Goal: Check status: Check status

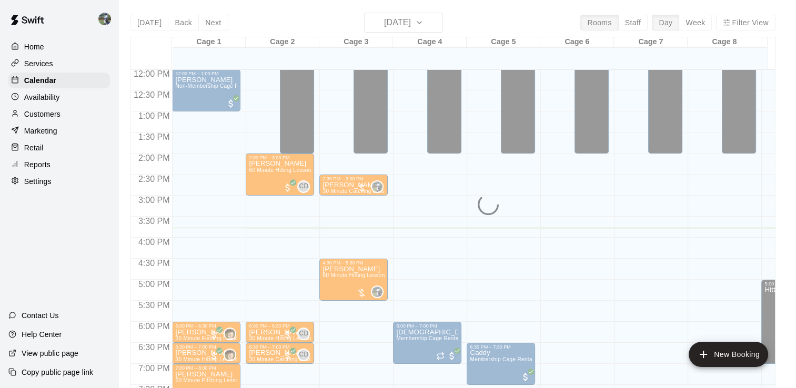
scroll to position [505, 0]
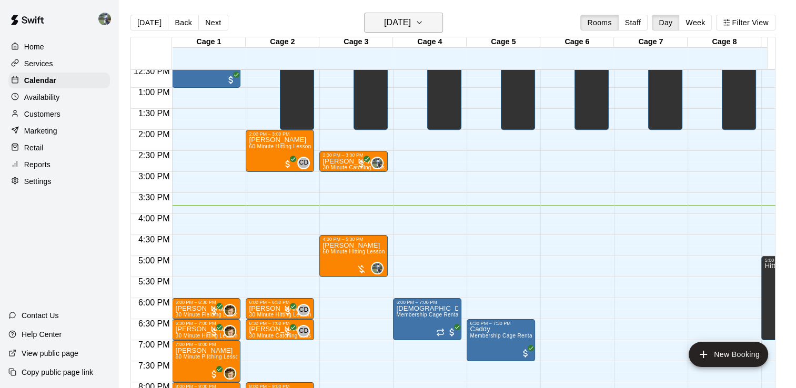
click at [411, 25] on h6 "[DATE]" at bounding box center [397, 22] width 27 height 15
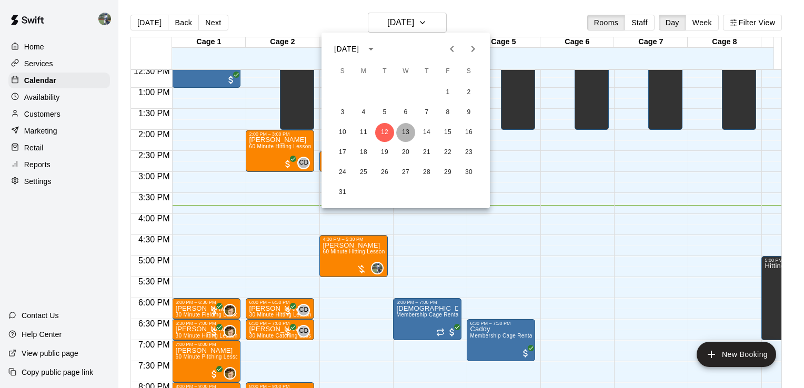
click at [408, 129] on button "13" at bounding box center [405, 132] width 19 height 19
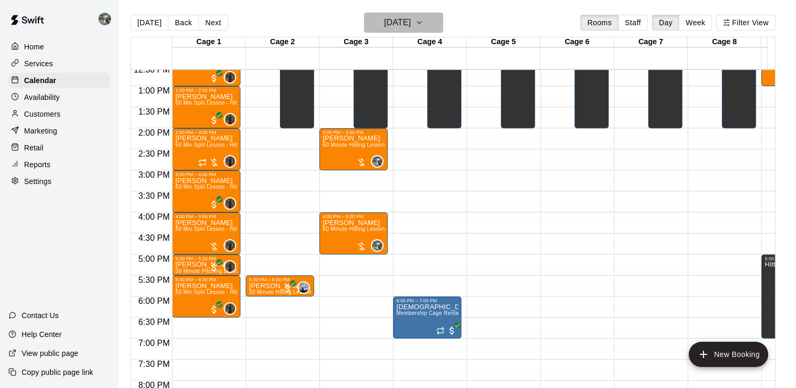
click at [423, 26] on icon "button" at bounding box center [419, 22] width 8 height 13
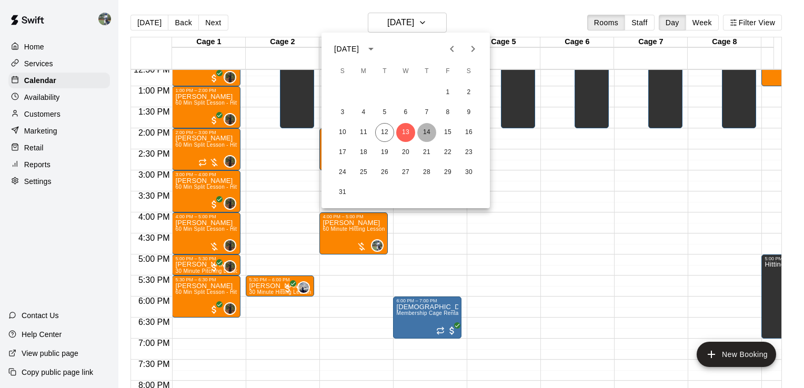
click at [427, 125] on button "14" at bounding box center [426, 132] width 19 height 19
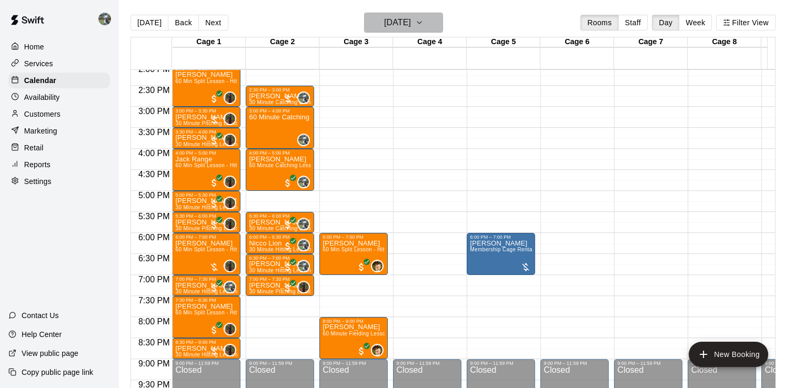
click at [423, 27] on icon "button" at bounding box center [419, 22] width 8 height 13
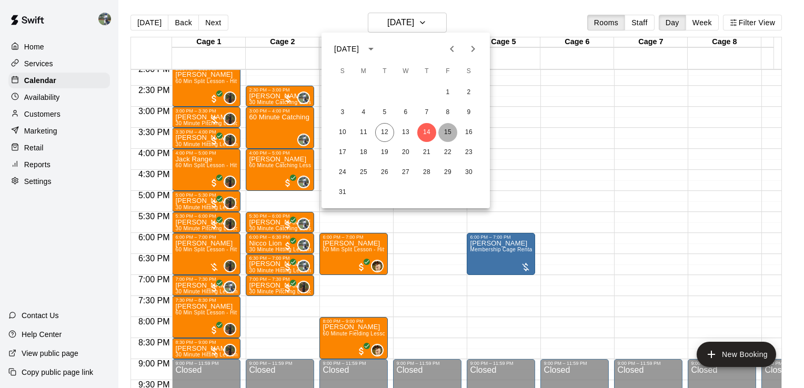
click at [447, 131] on button "15" at bounding box center [447, 132] width 19 height 19
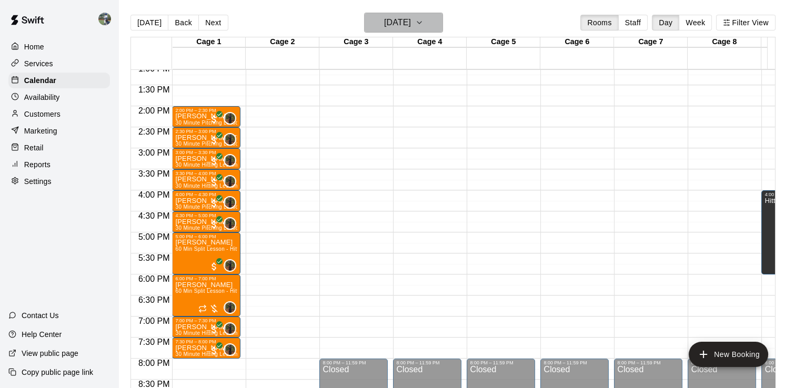
click at [411, 28] on h6 "[DATE]" at bounding box center [397, 22] width 27 height 15
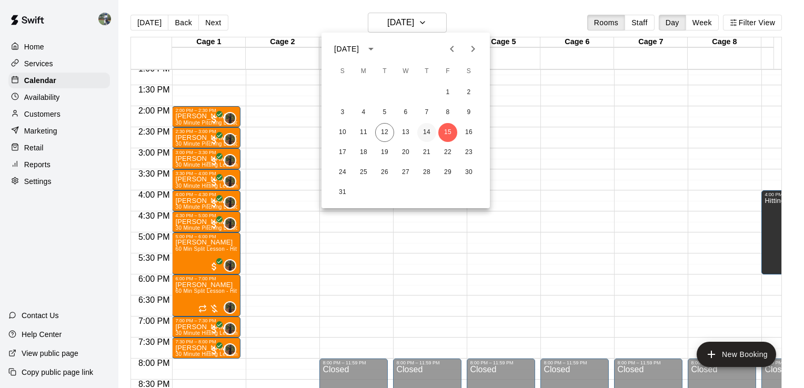
click at [425, 131] on button "14" at bounding box center [426, 132] width 19 height 19
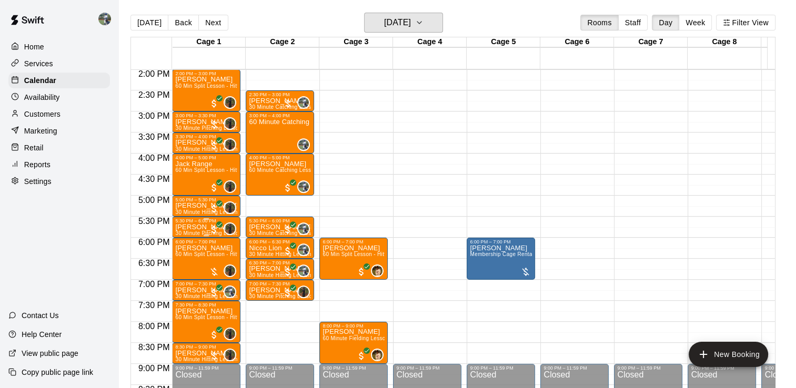
scroll to position [593, 0]
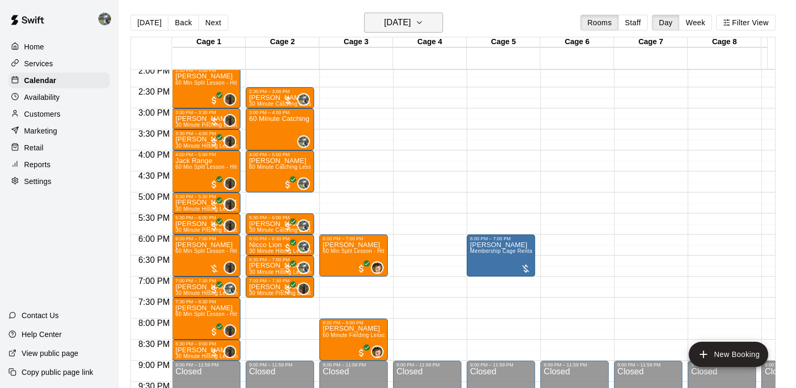
click at [433, 15] on button "[DATE]" at bounding box center [403, 23] width 79 height 20
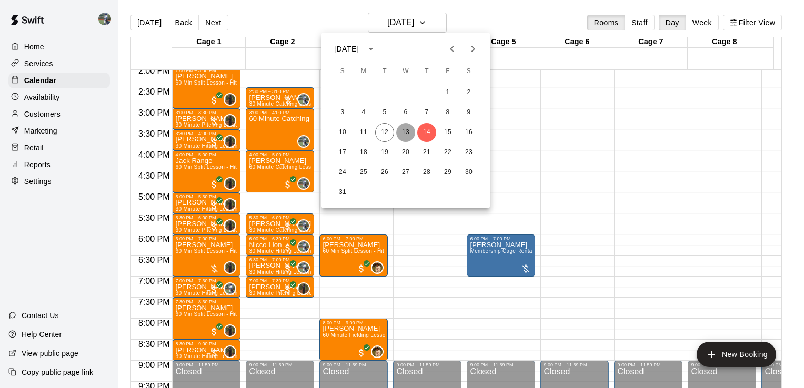
click at [398, 125] on button "13" at bounding box center [405, 132] width 19 height 19
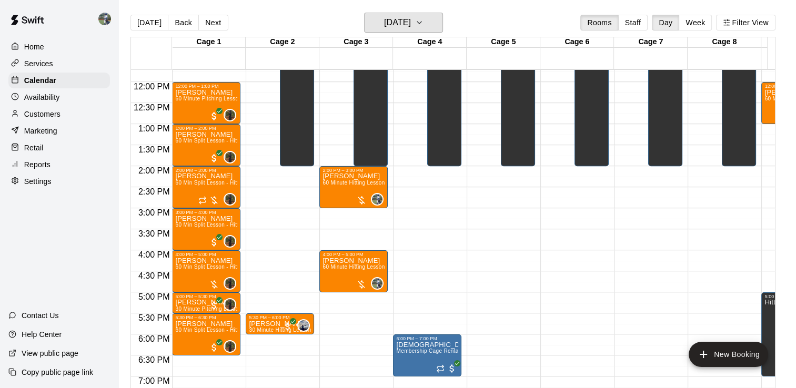
scroll to position [476, 0]
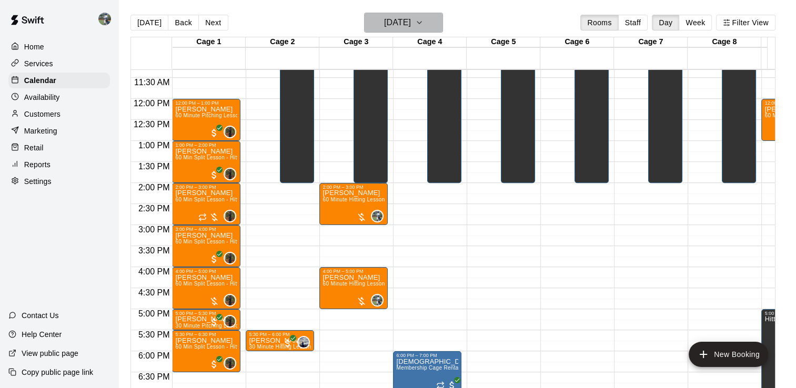
click at [411, 21] on h6 "[DATE]" at bounding box center [397, 22] width 27 height 15
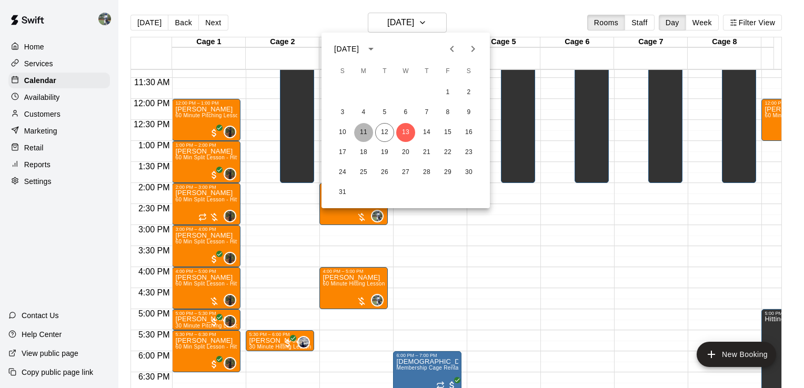
click at [364, 131] on button "11" at bounding box center [363, 132] width 19 height 19
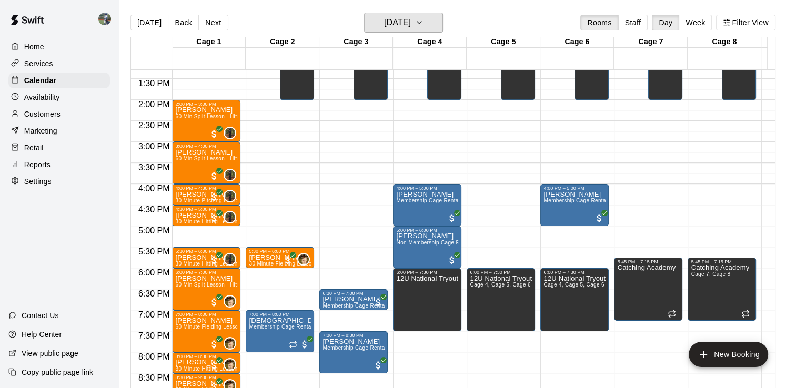
scroll to position [558, 0]
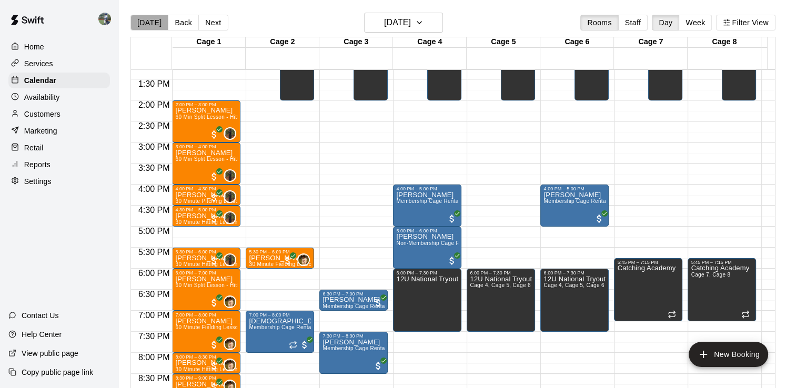
click at [161, 22] on button "[DATE]" at bounding box center [149, 23] width 38 height 16
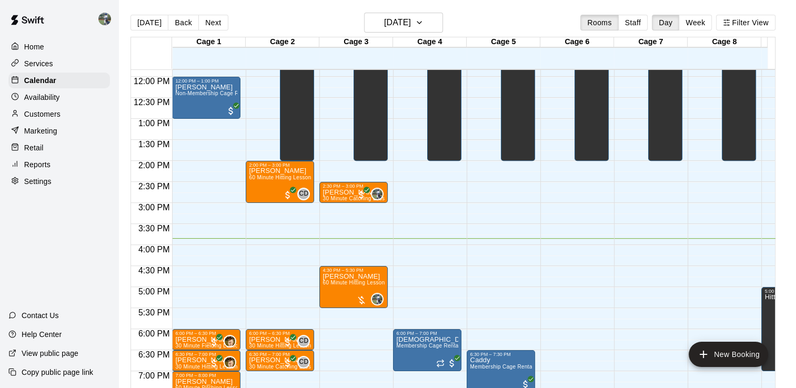
scroll to position [497, 0]
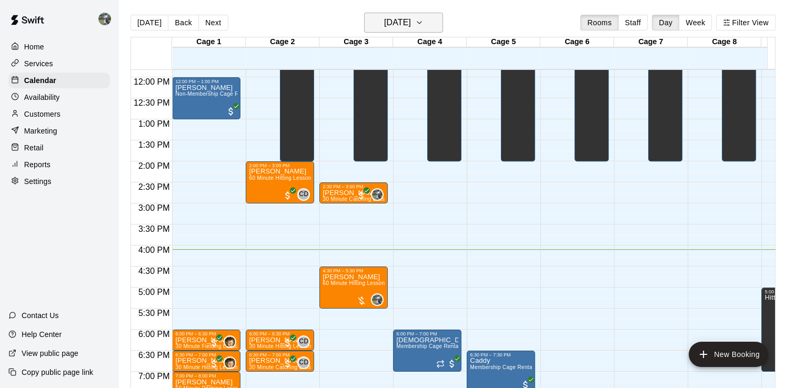
click at [423, 17] on icon "button" at bounding box center [419, 22] width 8 height 13
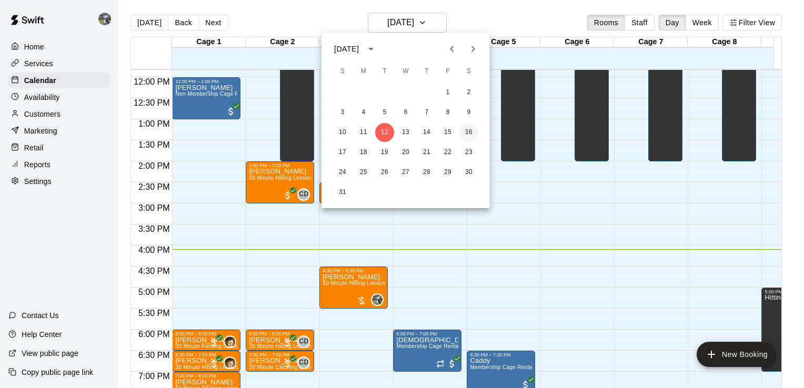
click at [469, 126] on button "16" at bounding box center [468, 132] width 19 height 19
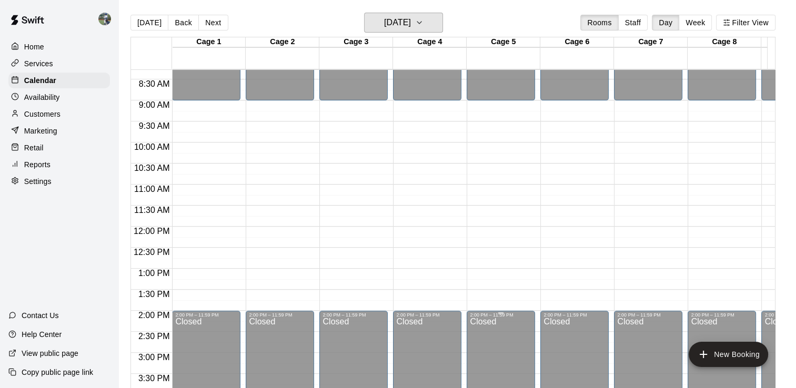
scroll to position [348, 0]
click at [423, 27] on icon "button" at bounding box center [419, 22] width 8 height 13
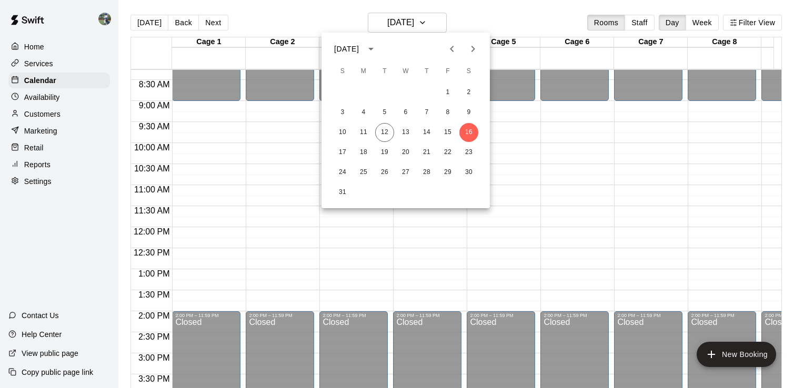
click at [477, 52] on icon "Next month" at bounding box center [472, 49] width 13 height 13
click at [453, 47] on icon "Previous month" at bounding box center [451, 49] width 13 height 13
click at [343, 151] on button "17" at bounding box center [342, 152] width 19 height 19
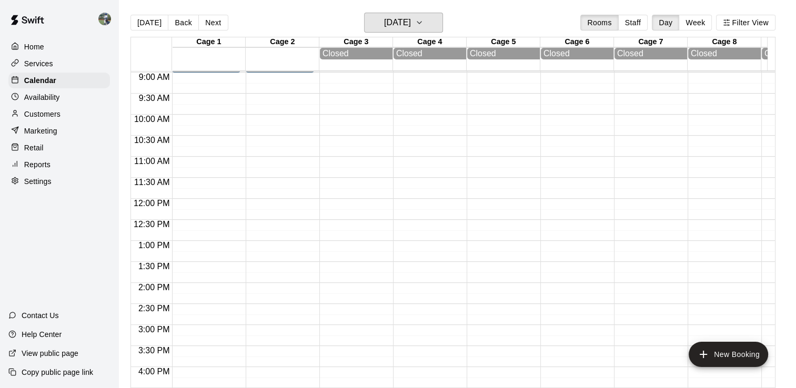
scroll to position [378, 0]
